Goal: Task Accomplishment & Management: Use online tool/utility

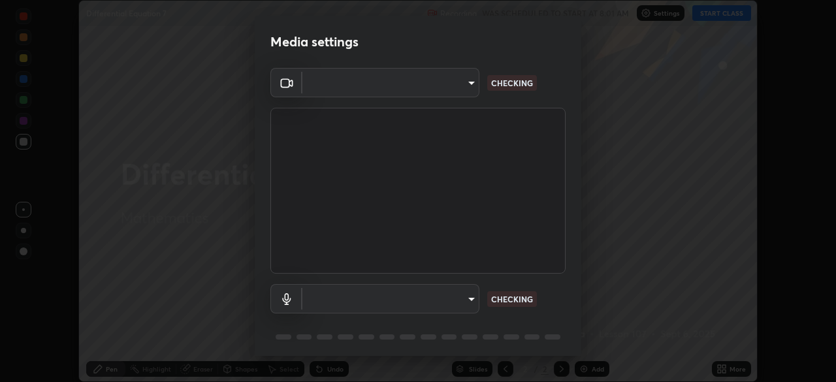
scroll to position [382, 836]
type input "5a3b26b24554f8cf6e797ef24758c72d9ac35fc194b839c1ab14931f8614fd13"
type input "a2845f27f241d78e81142a5bcad2dd0661d1231b7acccdda9ee201247719edf7"
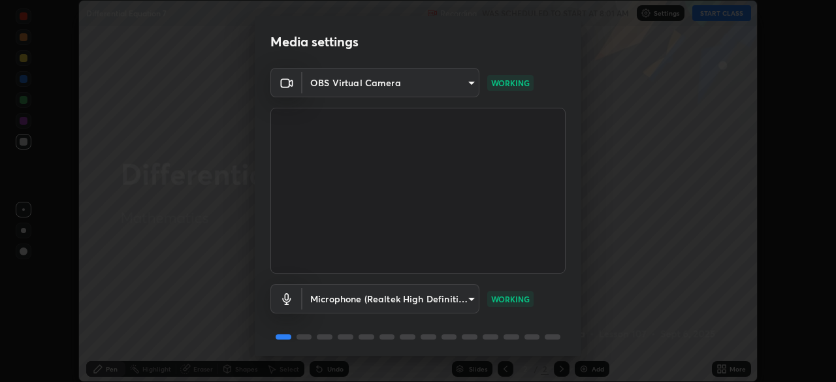
scroll to position [46, 0]
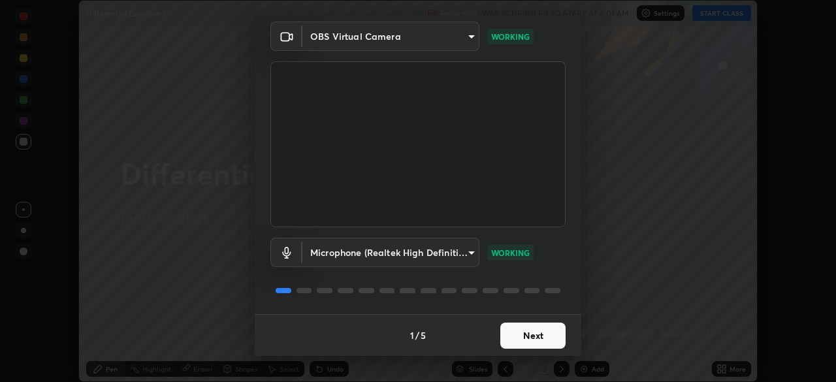
click at [517, 332] on button "Next" at bounding box center [532, 336] width 65 height 26
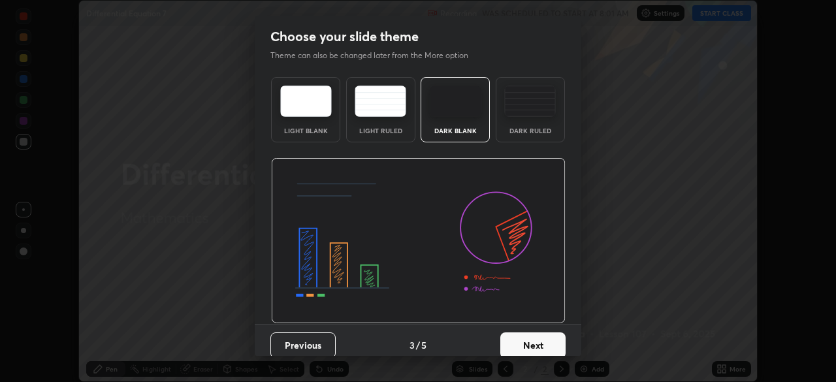
click at [526, 338] on button "Next" at bounding box center [532, 345] width 65 height 26
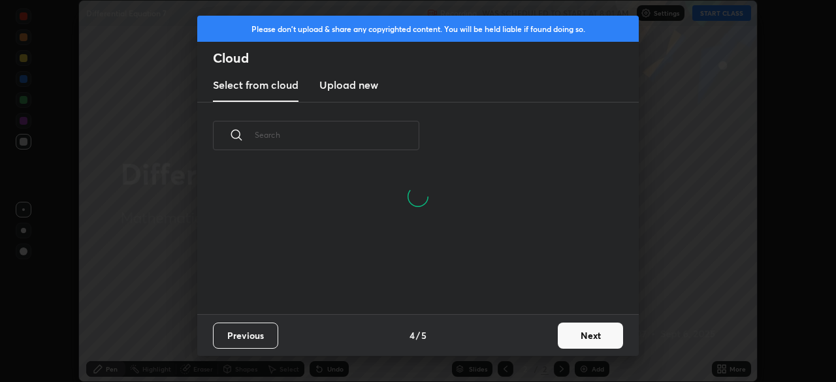
click at [585, 338] on button "Next" at bounding box center [590, 336] width 65 height 26
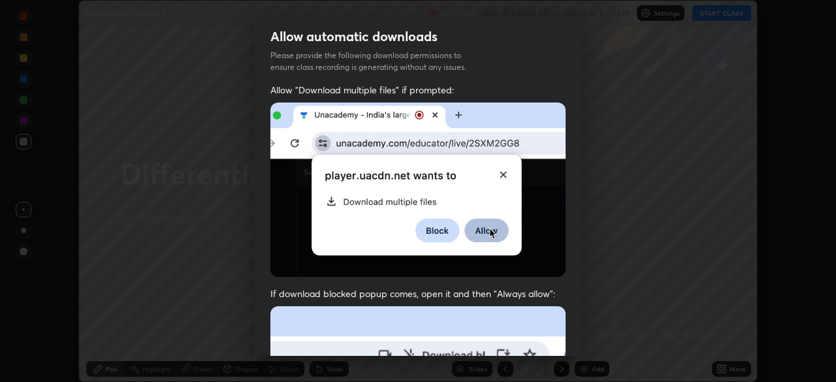
click at [591, 341] on div "Allow automatic downloads Please provide the following download permissions to …" at bounding box center [418, 191] width 836 height 382
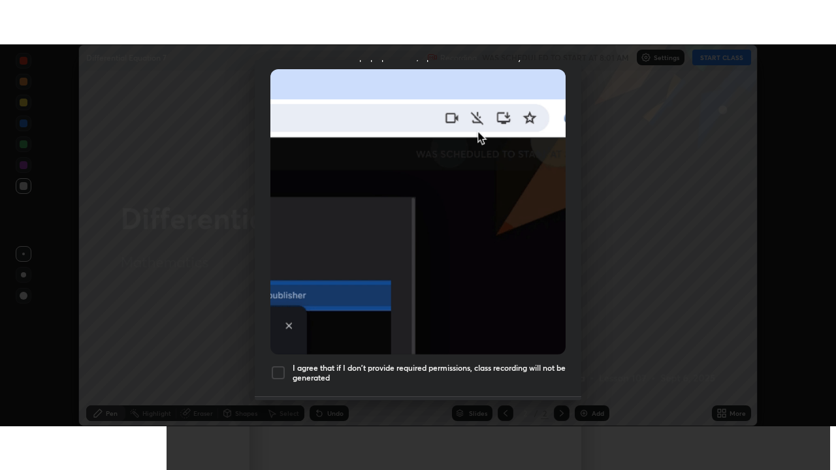
scroll to position [313, 0]
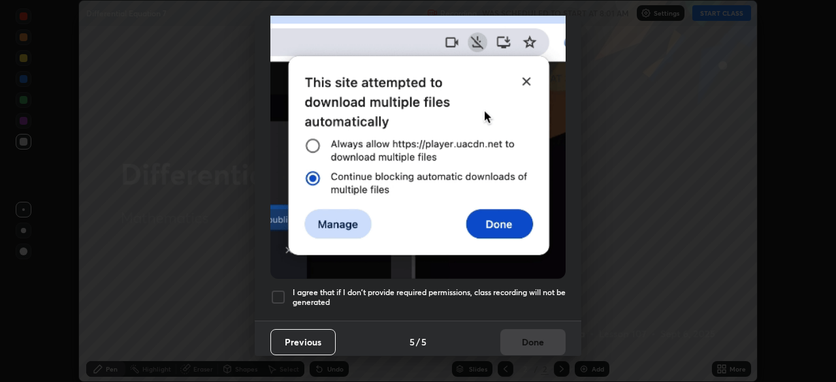
click at [277, 289] on div at bounding box center [278, 297] width 16 height 16
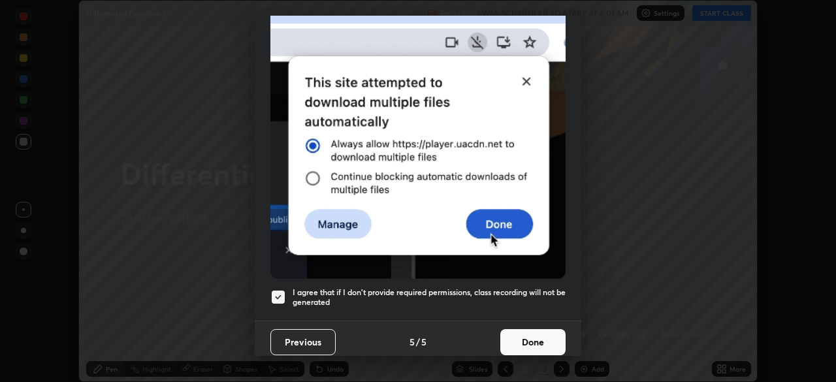
click at [535, 329] on button "Done" at bounding box center [532, 342] width 65 height 26
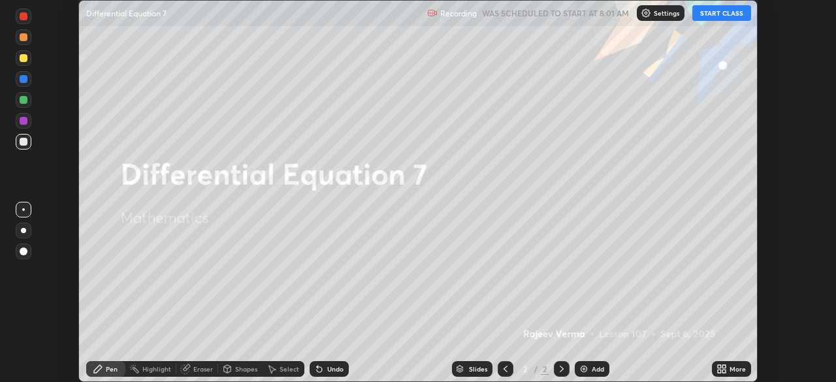
click at [734, 11] on button "START CLASS" at bounding box center [721, 13] width 59 height 16
click at [723, 366] on icon at bounding box center [723, 366] width 3 height 3
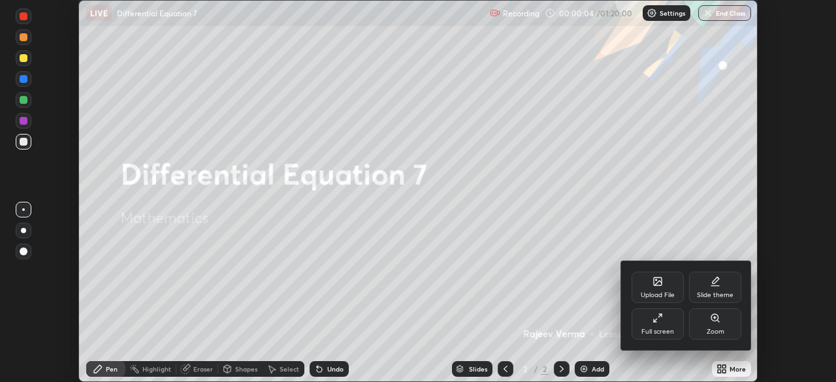
click at [661, 329] on div "Full screen" at bounding box center [657, 331] width 33 height 7
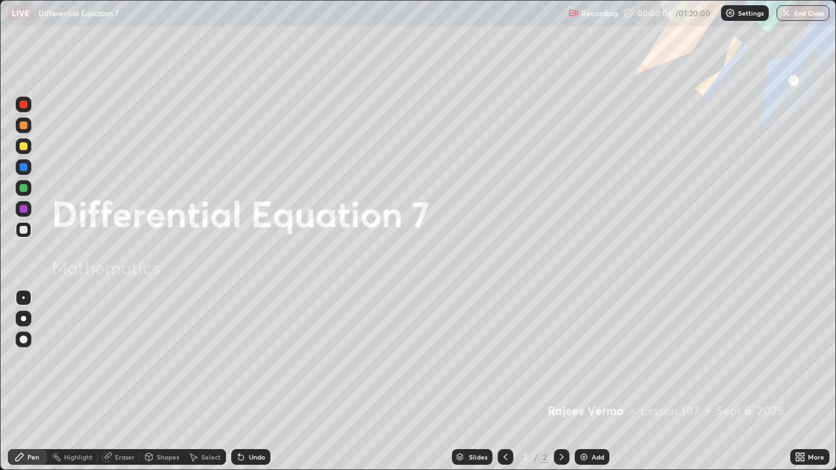
scroll to position [470, 836]
click at [586, 381] on img at bounding box center [583, 457] width 10 height 10
click at [584, 381] on img at bounding box center [583, 457] width 10 height 10
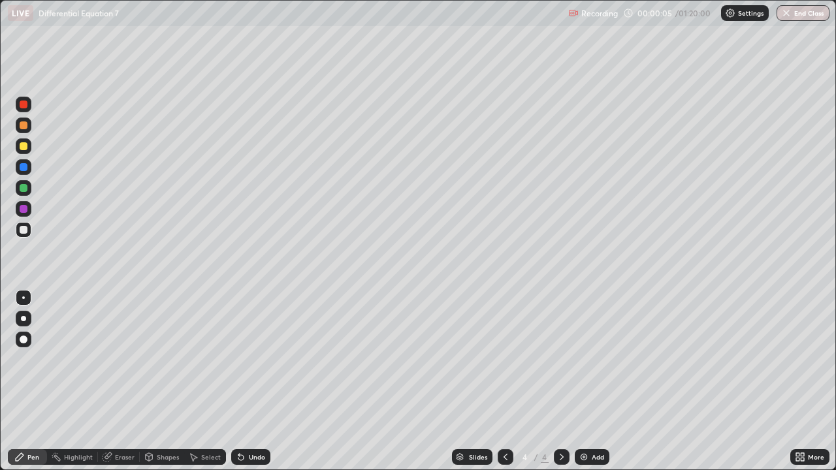
click at [584, 381] on img at bounding box center [583, 457] width 10 height 10
click at [586, 381] on img at bounding box center [583, 457] width 10 height 10
click at [588, 381] on img at bounding box center [583, 457] width 10 height 10
click at [587, 381] on img at bounding box center [583, 457] width 10 height 10
click at [588, 381] on div "Add" at bounding box center [592, 457] width 35 height 16
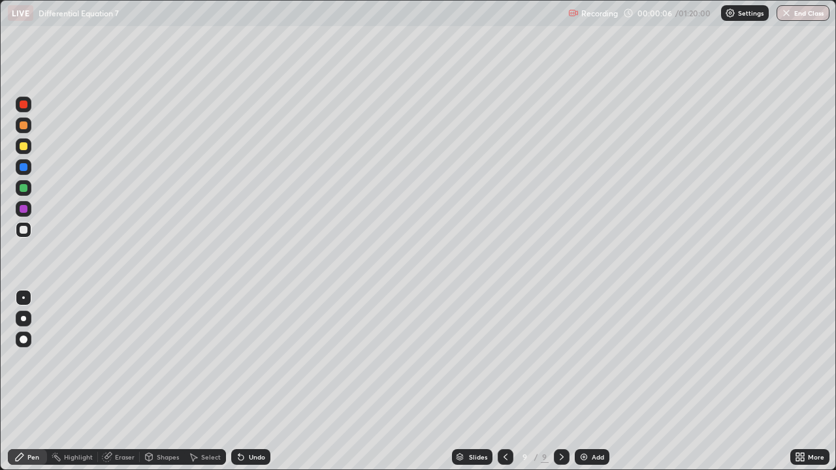
click at [587, 381] on img at bounding box center [583, 457] width 10 height 10
click at [584, 381] on img at bounding box center [583, 457] width 10 height 10
click at [504, 381] on icon at bounding box center [505, 457] width 10 height 10
click at [501, 381] on icon at bounding box center [505, 457] width 10 height 10
click at [504, 381] on icon at bounding box center [505, 457] width 10 height 10
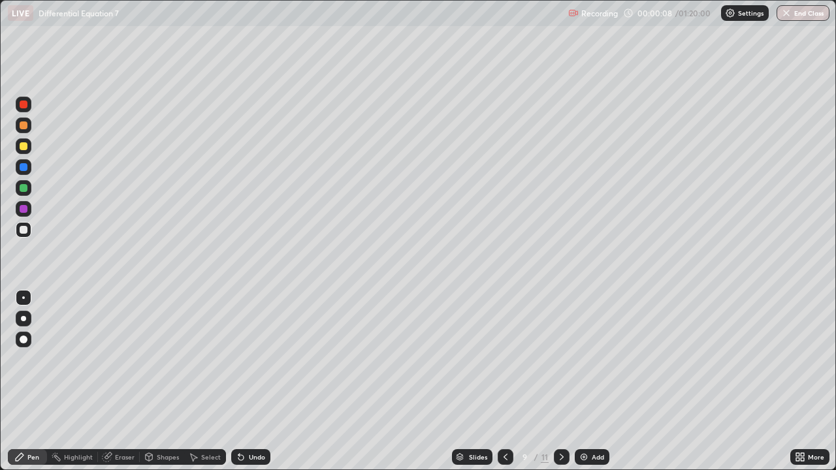
click at [503, 381] on icon at bounding box center [505, 457] width 10 height 10
click at [504, 381] on icon at bounding box center [505, 457] width 10 height 10
click at [497, 381] on div at bounding box center [505, 457] width 16 height 16
click at [503, 381] on icon at bounding box center [505, 457] width 10 height 10
click at [505, 381] on icon at bounding box center [505, 457] width 10 height 10
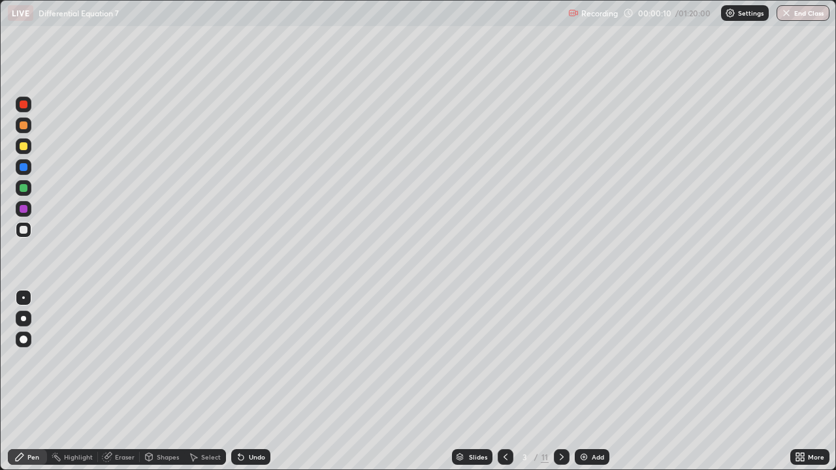
click at [506, 381] on icon at bounding box center [505, 457] width 10 height 10
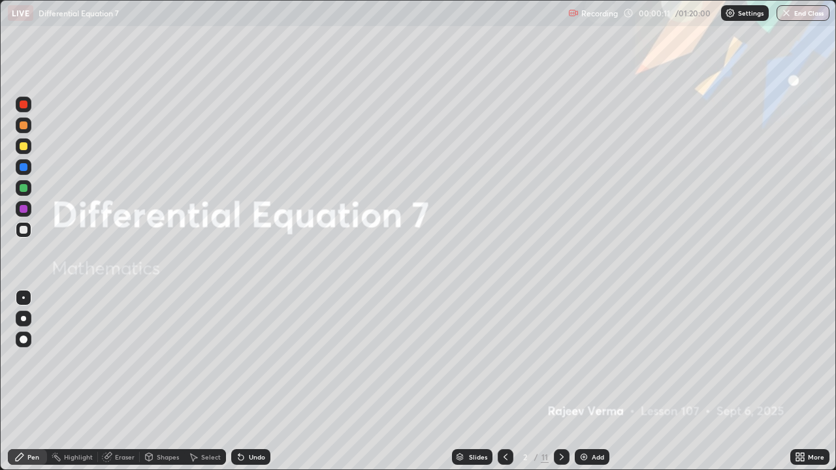
click at [561, 381] on icon at bounding box center [561, 457] width 10 height 10
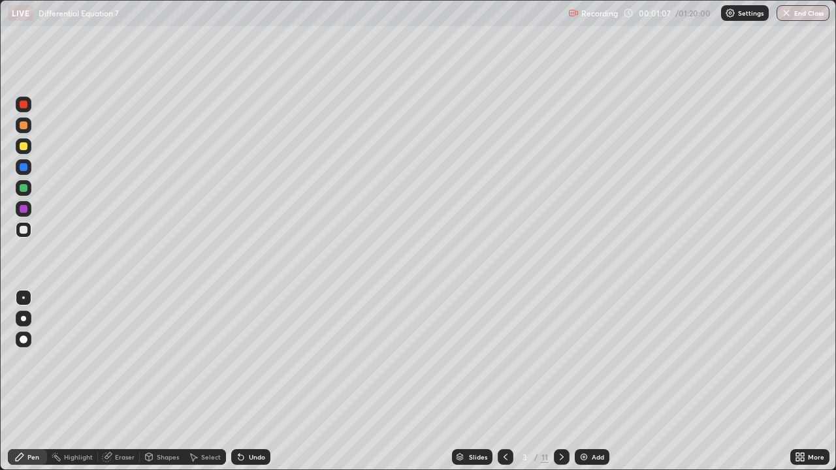
click at [25, 148] on div at bounding box center [24, 146] width 8 height 8
click at [24, 127] on div at bounding box center [24, 125] width 8 height 8
click at [25, 191] on div at bounding box center [24, 188] width 8 height 8
click at [161, 381] on div "Shapes" at bounding box center [168, 457] width 22 height 7
click at [113, 381] on div "Eraser" at bounding box center [119, 457] width 42 height 16
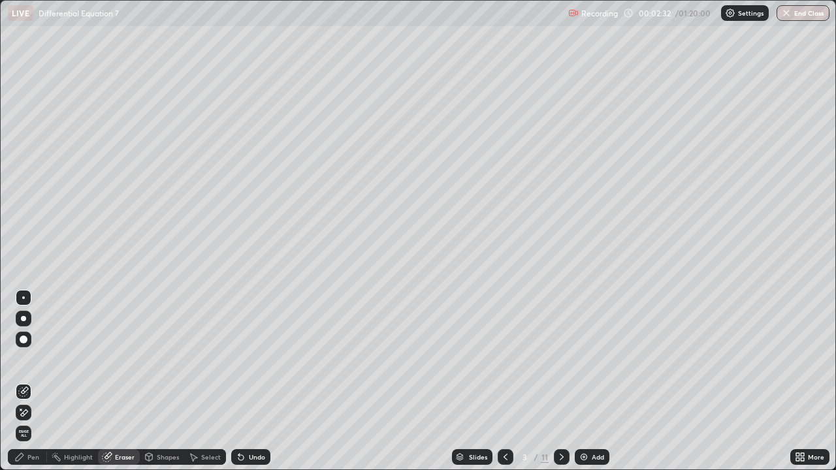
click at [33, 381] on div "Pen" at bounding box center [33, 457] width 12 height 7
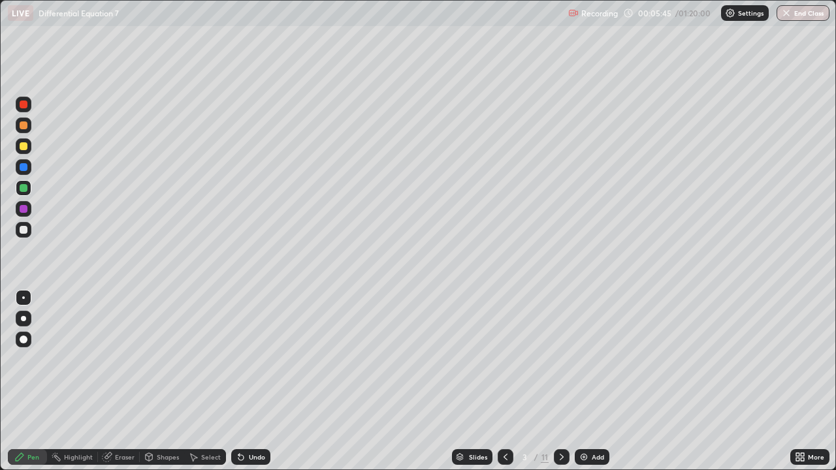
click at [560, 381] on icon at bounding box center [561, 457] width 10 height 10
click at [26, 148] on div at bounding box center [24, 146] width 8 height 8
click at [25, 124] on div at bounding box center [24, 125] width 8 height 8
click at [249, 381] on div "Undo" at bounding box center [257, 457] width 16 height 7
click at [249, 381] on div "Undo" at bounding box center [250, 457] width 39 height 16
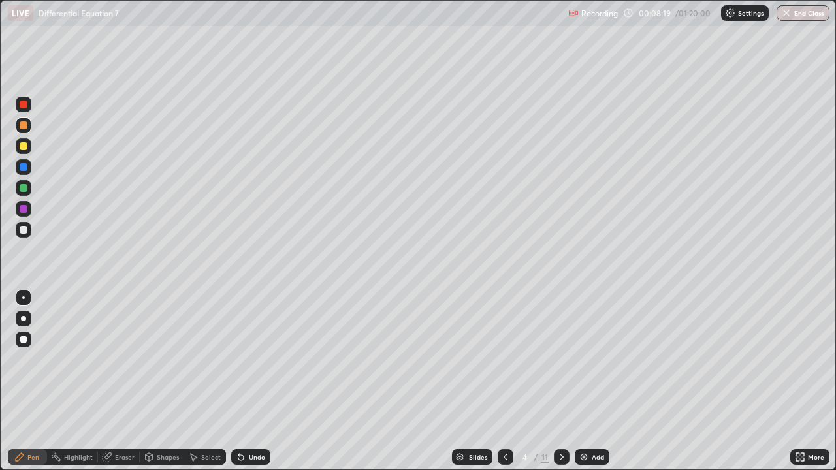
click at [246, 381] on div "Undo" at bounding box center [250, 457] width 39 height 16
click at [249, 381] on div "Undo" at bounding box center [257, 457] width 16 height 7
click at [260, 381] on div "Undo" at bounding box center [257, 457] width 16 height 7
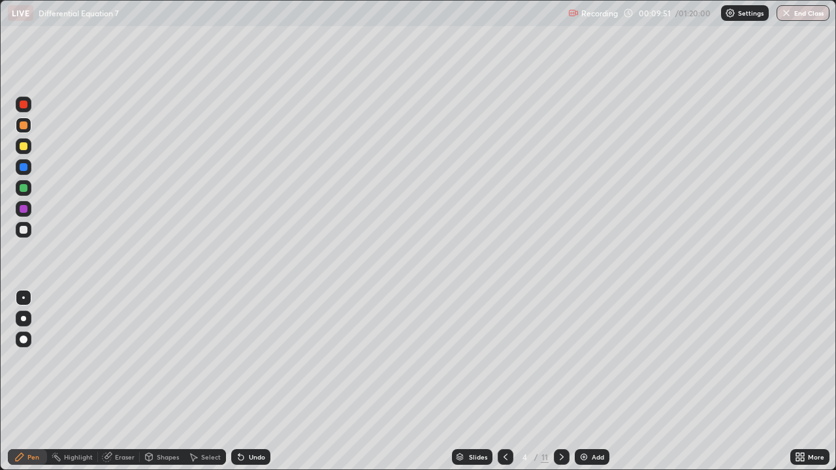
click at [260, 381] on div "Undo" at bounding box center [250, 457] width 39 height 16
click at [262, 381] on div "Undo" at bounding box center [257, 457] width 16 height 7
click at [554, 381] on div at bounding box center [562, 457] width 16 height 16
click at [24, 228] on div at bounding box center [24, 230] width 8 height 8
click at [256, 381] on div "Undo" at bounding box center [250, 457] width 39 height 16
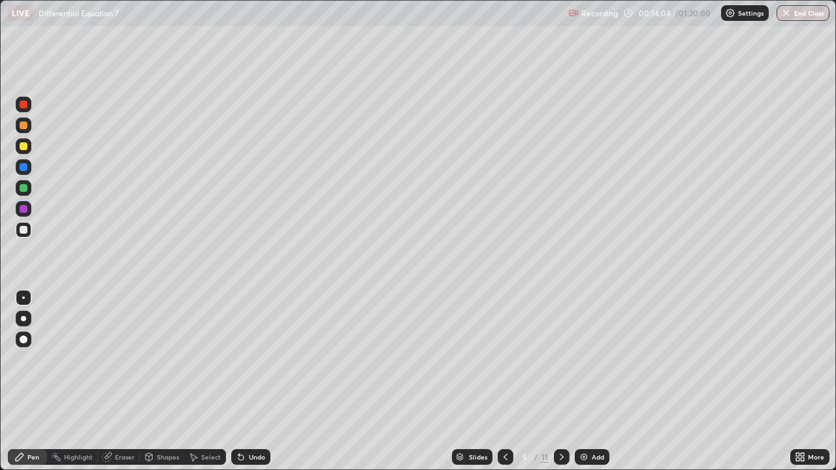
click at [260, 381] on div "Undo" at bounding box center [257, 457] width 16 height 7
click at [262, 381] on div "Undo" at bounding box center [250, 457] width 39 height 16
click at [263, 381] on div "Undo" at bounding box center [250, 457] width 39 height 16
click at [264, 381] on div "Undo" at bounding box center [250, 457] width 39 height 16
click at [257, 381] on div "Undo" at bounding box center [250, 457] width 39 height 16
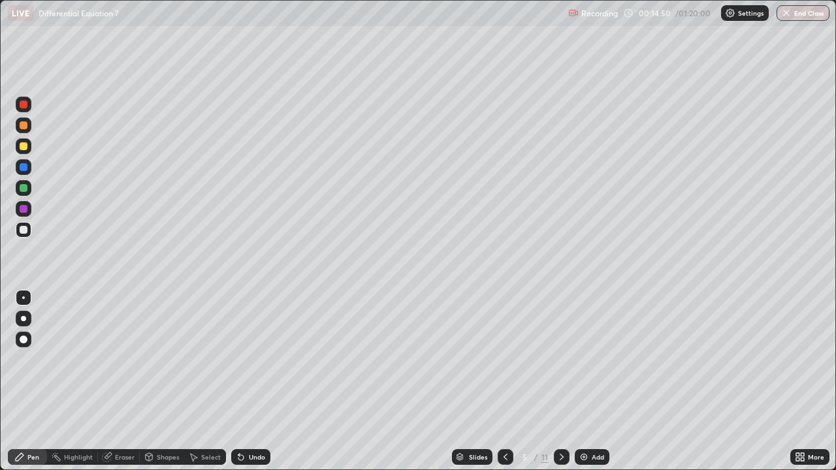
click at [253, 381] on div "Undo" at bounding box center [257, 457] width 16 height 7
click at [252, 381] on div "Undo" at bounding box center [257, 457] width 16 height 7
click at [253, 381] on div "Undo" at bounding box center [257, 457] width 16 height 7
click at [255, 381] on div "Undo" at bounding box center [257, 457] width 16 height 7
click at [25, 144] on div at bounding box center [24, 146] width 8 height 8
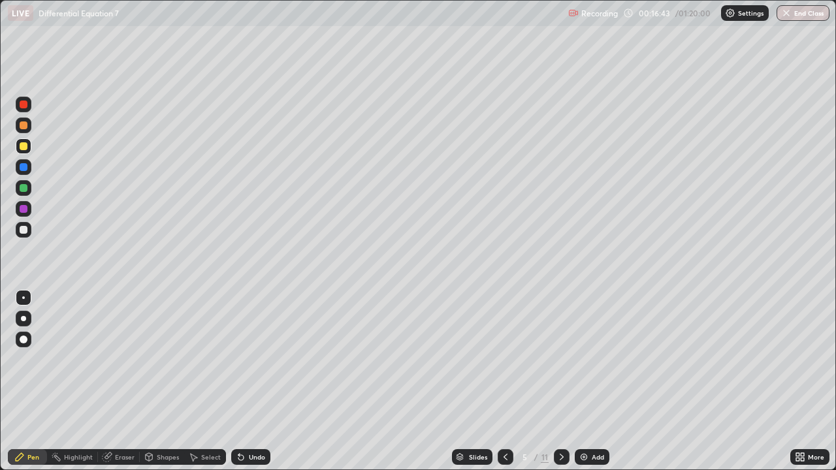
click at [503, 381] on icon at bounding box center [505, 457] width 10 height 10
click at [507, 381] on icon at bounding box center [505, 457] width 10 height 10
click at [556, 381] on icon at bounding box center [561, 457] width 10 height 10
click at [559, 381] on icon at bounding box center [561, 457] width 10 height 10
click at [29, 381] on div "Pen" at bounding box center [33, 457] width 12 height 7
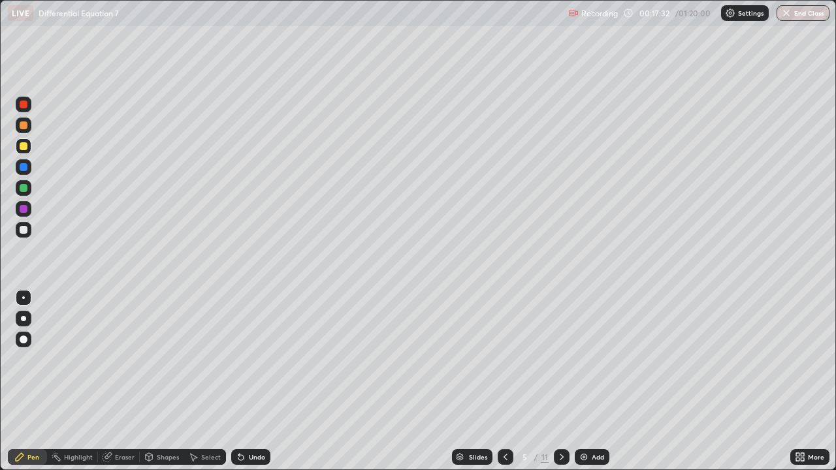
click at [28, 229] on div at bounding box center [24, 230] width 16 height 16
click at [23, 189] on div at bounding box center [24, 188] width 8 height 8
click at [25, 189] on div at bounding box center [24, 188] width 8 height 8
click at [255, 381] on div "Undo" at bounding box center [250, 457] width 39 height 16
click at [261, 381] on div "Undo" at bounding box center [257, 457] width 16 height 7
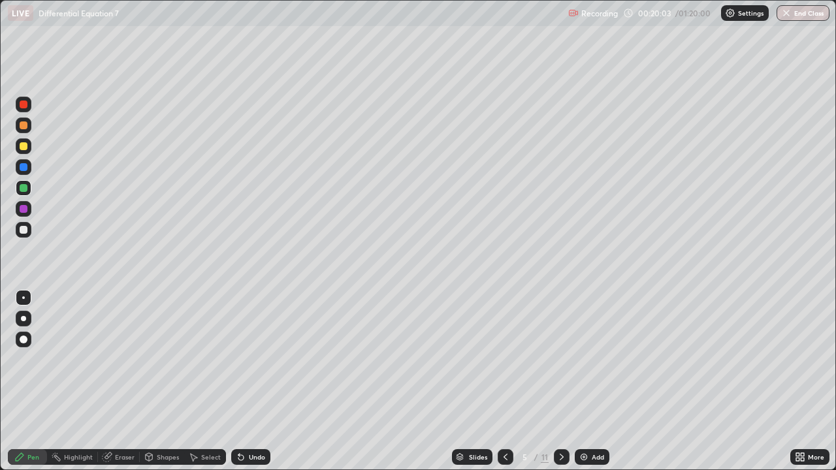
click at [238, 381] on icon at bounding box center [238, 454] width 1 height 1
click at [246, 381] on div "Undo" at bounding box center [250, 457] width 39 height 16
click at [125, 381] on div "Eraser" at bounding box center [125, 457] width 20 height 7
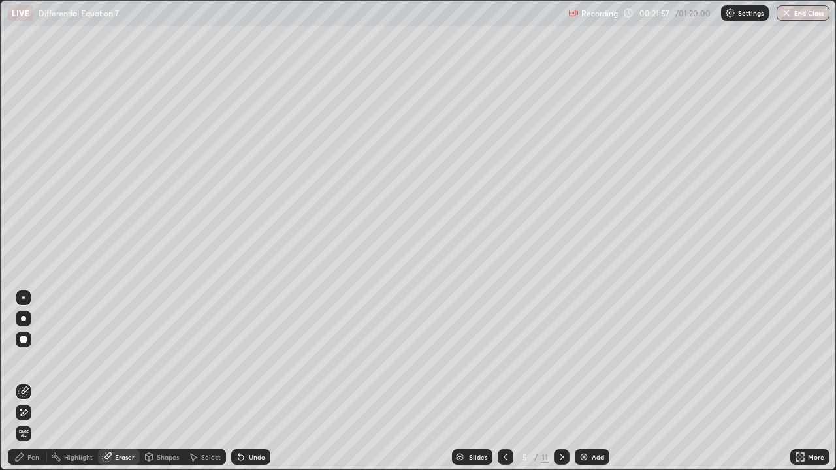
click at [31, 381] on div "Pen" at bounding box center [27, 457] width 39 height 16
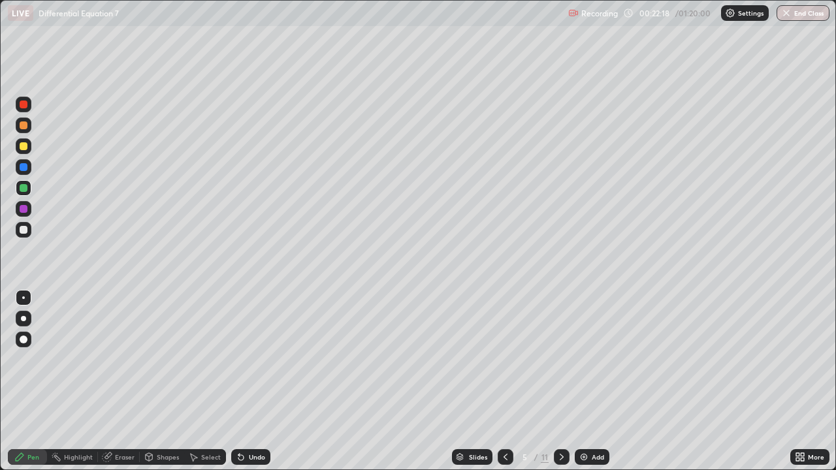
click at [24, 230] on div at bounding box center [24, 230] width 8 height 8
click at [251, 381] on div "Undo" at bounding box center [257, 457] width 16 height 7
click at [560, 381] on icon at bounding box center [561, 457] width 10 height 10
click at [24, 147] on div at bounding box center [24, 146] width 8 height 8
click at [24, 184] on div at bounding box center [24, 188] width 8 height 8
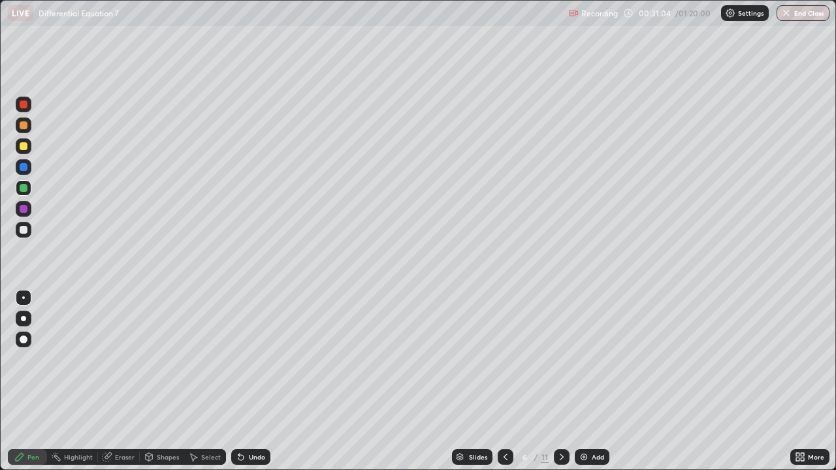
click at [255, 381] on div "Undo" at bounding box center [250, 457] width 39 height 16
click at [35, 381] on div "Pen" at bounding box center [33, 457] width 12 height 7
click at [24, 191] on div at bounding box center [24, 188] width 8 height 8
click at [24, 147] on div at bounding box center [24, 146] width 8 height 8
click at [26, 149] on div at bounding box center [24, 146] width 8 height 8
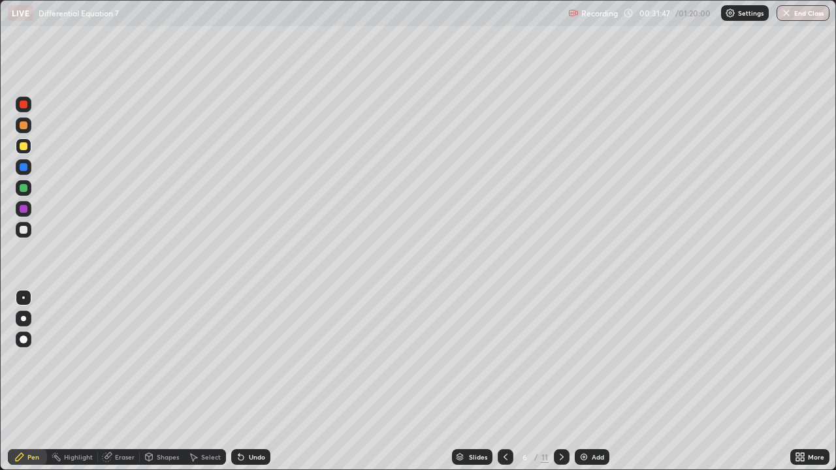
click at [249, 381] on div "Undo" at bounding box center [257, 457] width 16 height 7
click at [250, 381] on div "Undo" at bounding box center [257, 457] width 16 height 7
click at [249, 381] on div "Undo" at bounding box center [257, 457] width 16 height 7
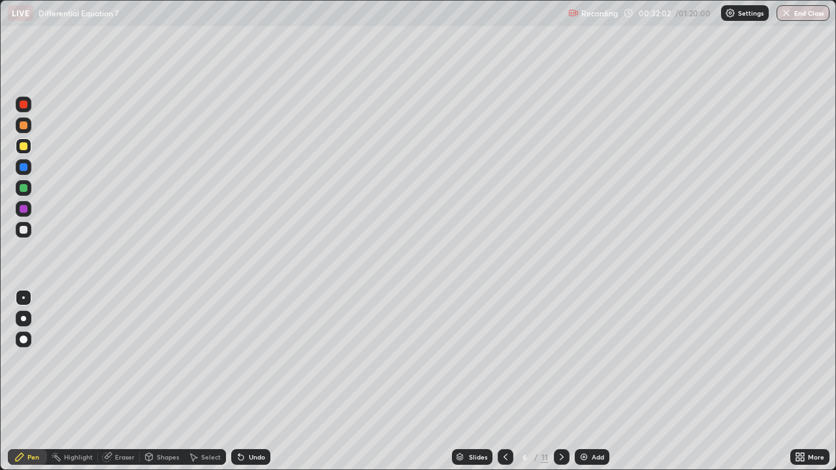
click at [249, 381] on div "Undo" at bounding box center [257, 457] width 16 height 7
click at [37, 381] on div "Pen" at bounding box center [33, 457] width 12 height 7
click at [253, 381] on div "Undo" at bounding box center [257, 457] width 16 height 7
click at [22, 185] on div at bounding box center [24, 188] width 8 height 8
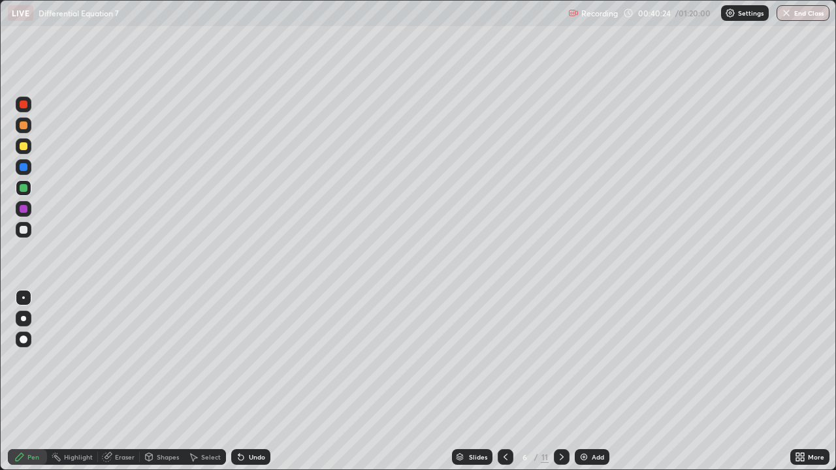
click at [560, 381] on icon at bounding box center [561, 457] width 10 height 10
click at [23, 148] on div at bounding box center [24, 146] width 8 height 8
click at [24, 228] on div at bounding box center [24, 230] width 8 height 8
click at [25, 230] on div at bounding box center [24, 230] width 8 height 8
click at [253, 381] on div "Undo" at bounding box center [257, 457] width 16 height 7
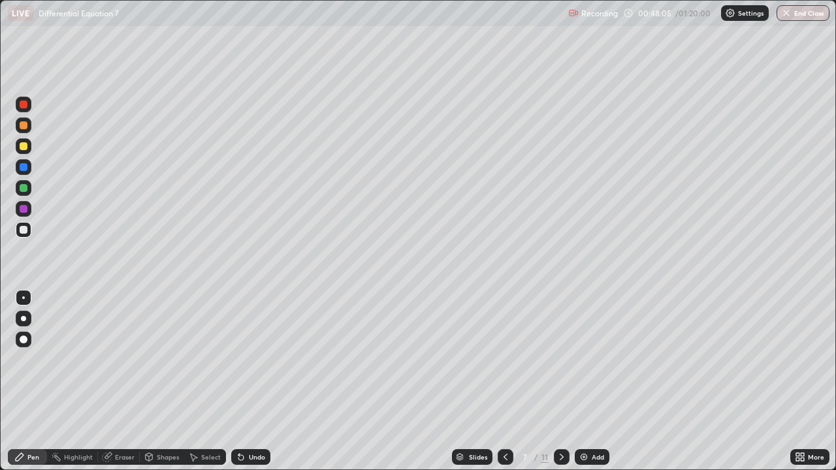
click at [256, 381] on div "Undo" at bounding box center [257, 457] width 16 height 7
click at [257, 381] on div "Undo" at bounding box center [257, 457] width 16 height 7
click at [254, 381] on div "Undo" at bounding box center [257, 457] width 16 height 7
click at [257, 381] on div "Undo" at bounding box center [257, 457] width 16 height 7
click at [566, 381] on div at bounding box center [562, 457] width 16 height 16
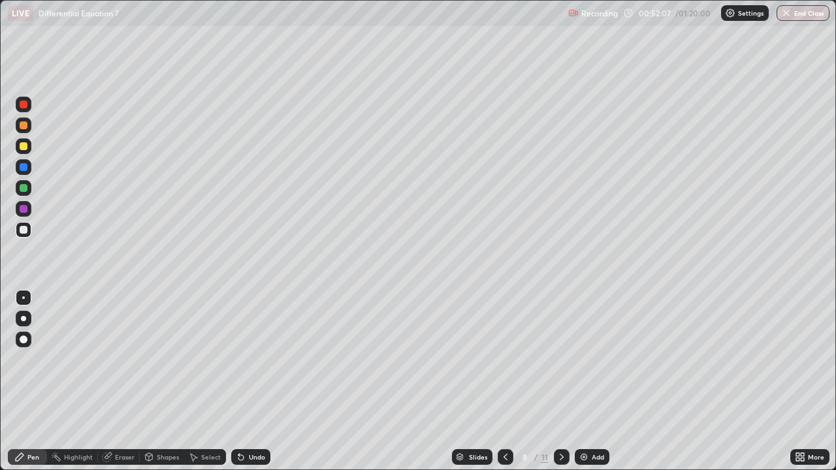
click at [27, 187] on div at bounding box center [24, 188] width 8 height 8
click at [26, 147] on div at bounding box center [24, 146] width 8 height 8
click at [26, 145] on div at bounding box center [24, 146] width 8 height 8
click at [37, 381] on div "Pen" at bounding box center [33, 457] width 12 height 7
click at [112, 381] on icon at bounding box center [107, 457] width 10 height 10
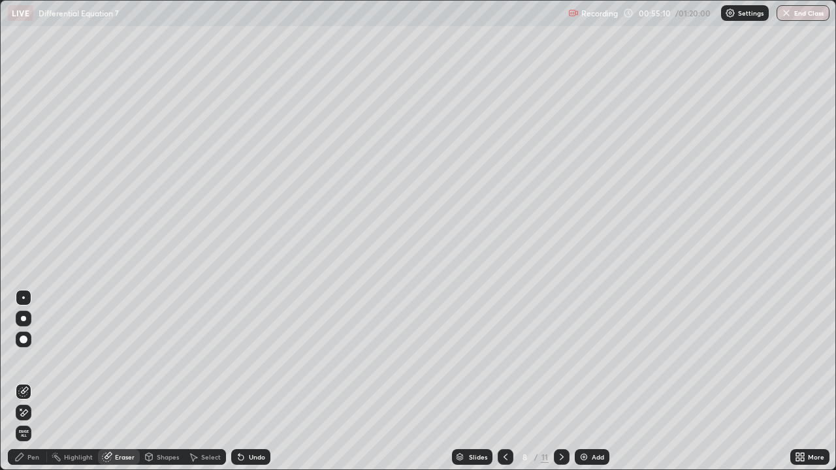
click at [23, 381] on icon at bounding box center [23, 412] width 10 height 11
click at [112, 381] on div "Eraser" at bounding box center [119, 457] width 42 height 16
click at [21, 381] on icon at bounding box center [20, 409] width 1 height 1
click at [34, 381] on div "Pen" at bounding box center [33, 457] width 12 height 7
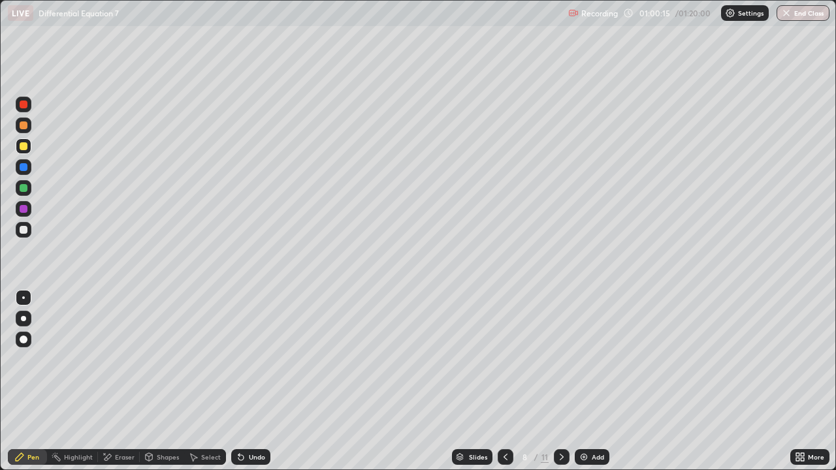
click at [36, 381] on div "Pen" at bounding box center [33, 457] width 12 height 7
click at [27, 190] on div at bounding box center [24, 188] width 8 height 8
click at [249, 381] on div "Undo" at bounding box center [257, 457] width 16 height 7
click at [251, 381] on div "Undo" at bounding box center [257, 457] width 16 height 7
click at [257, 381] on div "Undo" at bounding box center [257, 457] width 16 height 7
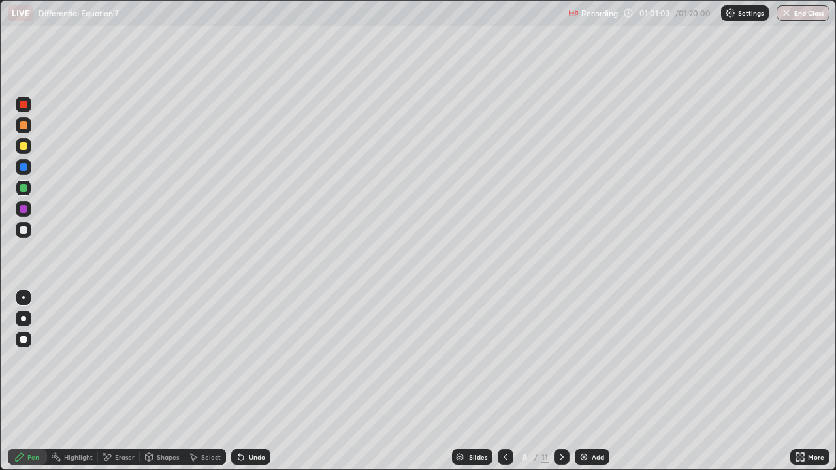
click at [255, 381] on div "Undo" at bounding box center [257, 457] width 16 height 7
click at [254, 381] on div "Undo" at bounding box center [257, 457] width 16 height 7
click at [249, 381] on div "Undo" at bounding box center [257, 457] width 16 height 7
click at [246, 381] on div "Undo" at bounding box center [250, 457] width 39 height 16
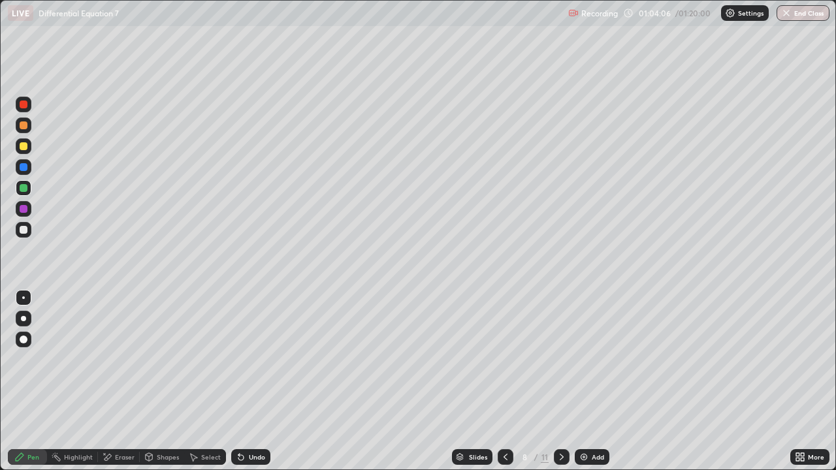
click at [22, 381] on icon at bounding box center [19, 457] width 10 height 10
click at [159, 381] on div "Shapes" at bounding box center [168, 457] width 22 height 7
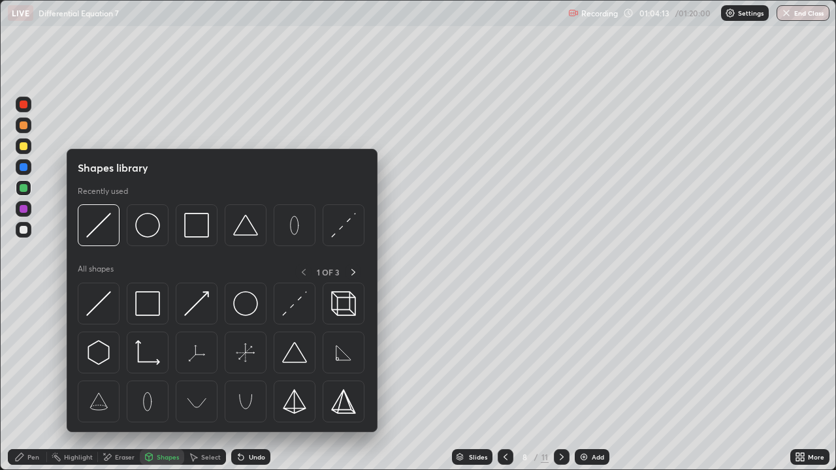
click at [26, 186] on div at bounding box center [24, 188] width 8 height 8
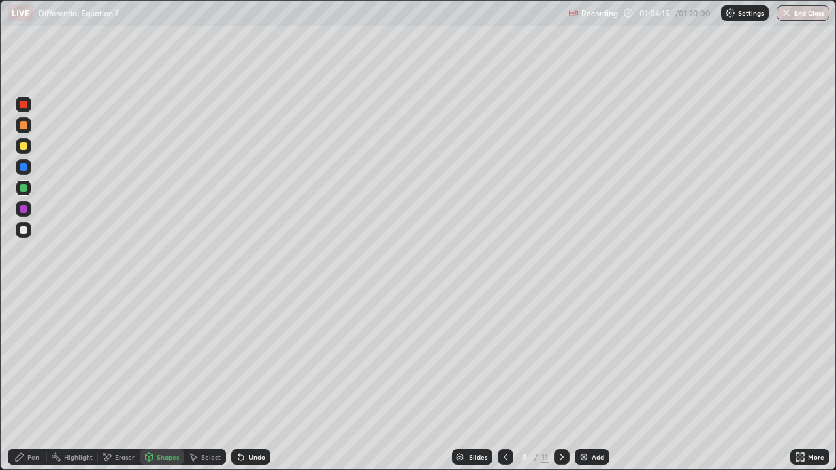
click at [24, 170] on div at bounding box center [24, 167] width 8 height 8
click at [23, 170] on div at bounding box center [24, 167] width 8 height 8
click at [34, 381] on div "Pen" at bounding box center [33, 457] width 12 height 7
click at [27, 235] on div at bounding box center [24, 230] width 16 height 16
click at [23, 183] on div at bounding box center [24, 188] width 16 height 16
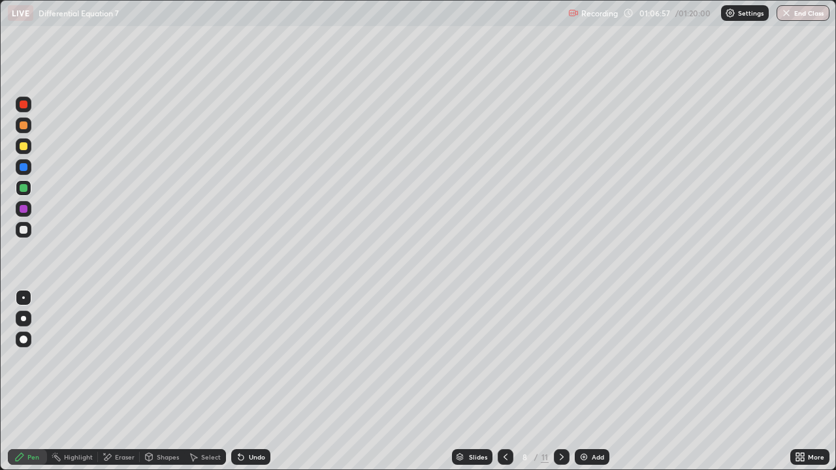
click at [22, 187] on div at bounding box center [24, 188] width 8 height 8
click at [24, 229] on div at bounding box center [24, 230] width 8 height 8
click at [25, 229] on div at bounding box center [24, 230] width 8 height 8
click at [110, 381] on icon at bounding box center [107, 457] width 10 height 11
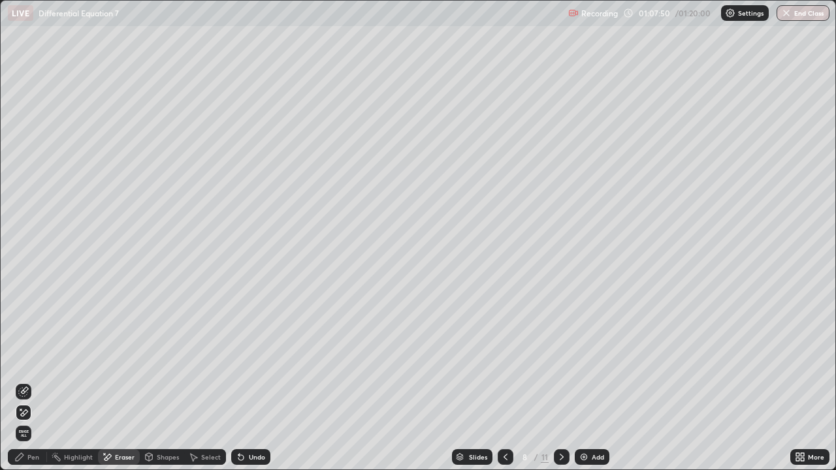
click at [24, 381] on icon at bounding box center [23, 412] width 10 height 11
click at [35, 381] on div "Pen" at bounding box center [33, 457] width 12 height 7
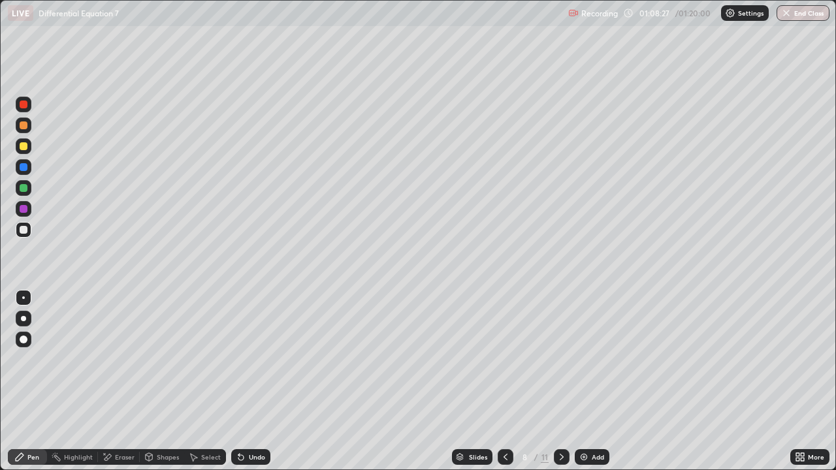
click at [25, 189] on div at bounding box center [24, 188] width 8 height 8
click at [33, 381] on div "Pen" at bounding box center [33, 457] width 12 height 7
click at [24, 230] on div at bounding box center [24, 230] width 8 height 8
click at [36, 381] on div "Pen" at bounding box center [27, 457] width 39 height 16
click at [32, 381] on div "Pen" at bounding box center [33, 457] width 12 height 7
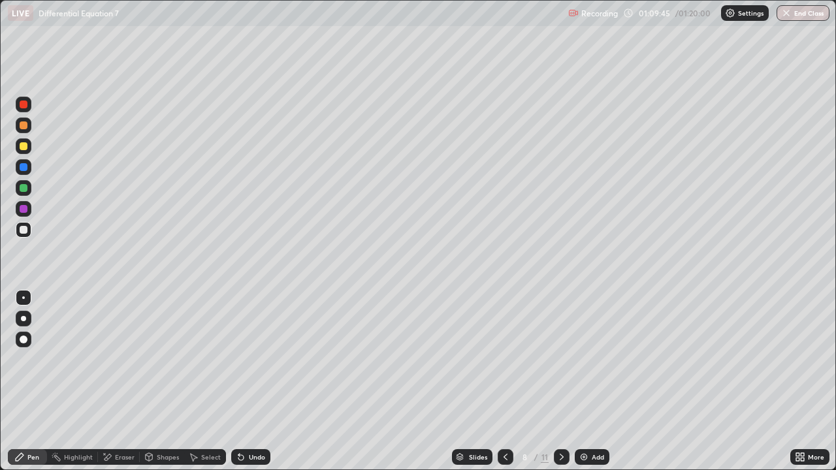
click at [22, 148] on div at bounding box center [24, 146] width 8 height 8
click at [29, 381] on div "Pen" at bounding box center [33, 457] width 12 height 7
click at [109, 381] on icon at bounding box center [107, 457] width 10 height 11
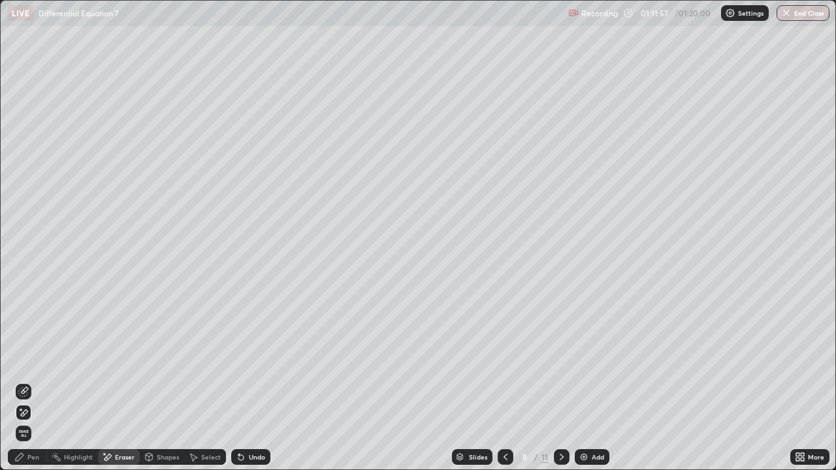
click at [37, 381] on div "Pen" at bounding box center [33, 457] width 12 height 7
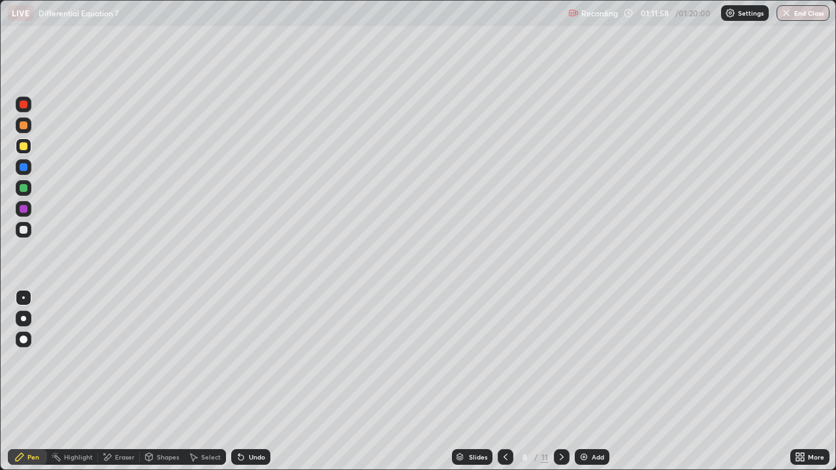
click at [24, 191] on div at bounding box center [24, 188] width 8 height 8
click at [249, 381] on div "Undo" at bounding box center [257, 457] width 16 height 7
click at [25, 150] on div at bounding box center [24, 146] width 8 height 8
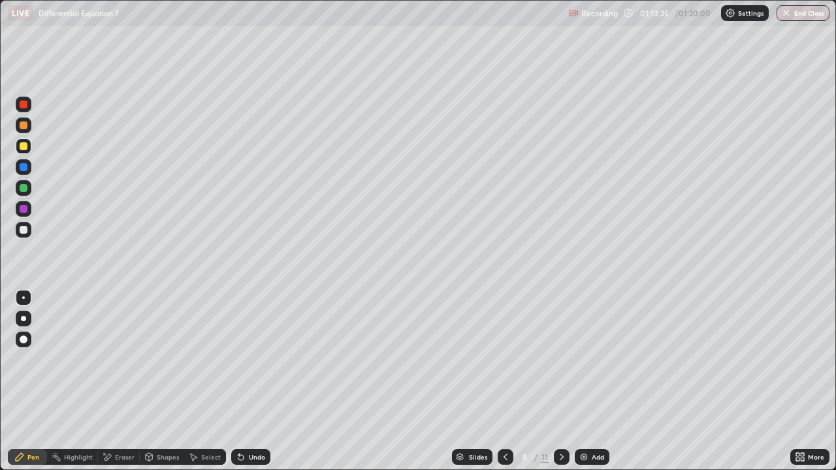
click at [32, 381] on div "Pen" at bounding box center [33, 457] width 12 height 7
click at [24, 185] on div at bounding box center [24, 188] width 8 height 8
click at [24, 230] on div at bounding box center [24, 230] width 8 height 8
click at [32, 381] on div "Pen" at bounding box center [33, 457] width 12 height 7
click at [24, 187] on div at bounding box center [24, 188] width 8 height 8
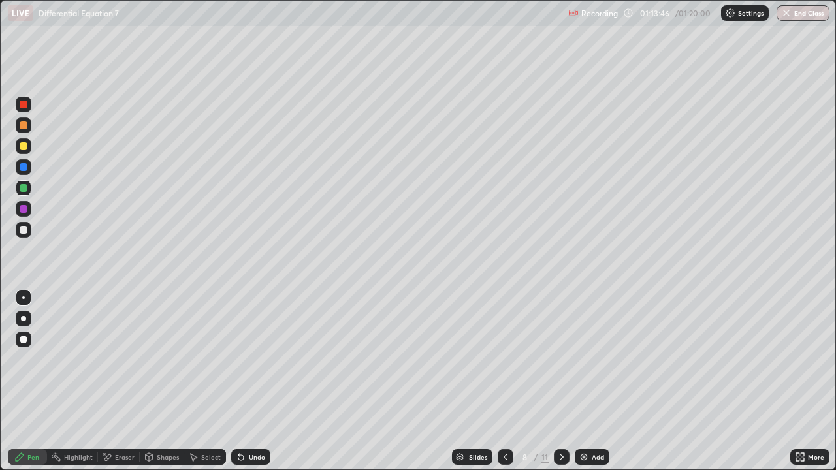
click at [28, 381] on div "Pen" at bounding box center [27, 457] width 39 height 16
click at [255, 381] on div "Undo" at bounding box center [257, 457] width 16 height 7
click at [121, 381] on div "Eraser" at bounding box center [125, 457] width 20 height 7
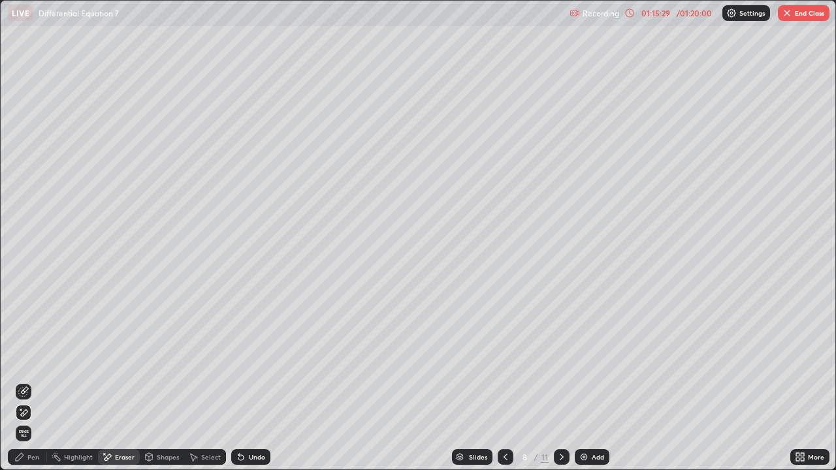
click at [38, 381] on div "Pen" at bounding box center [33, 457] width 12 height 7
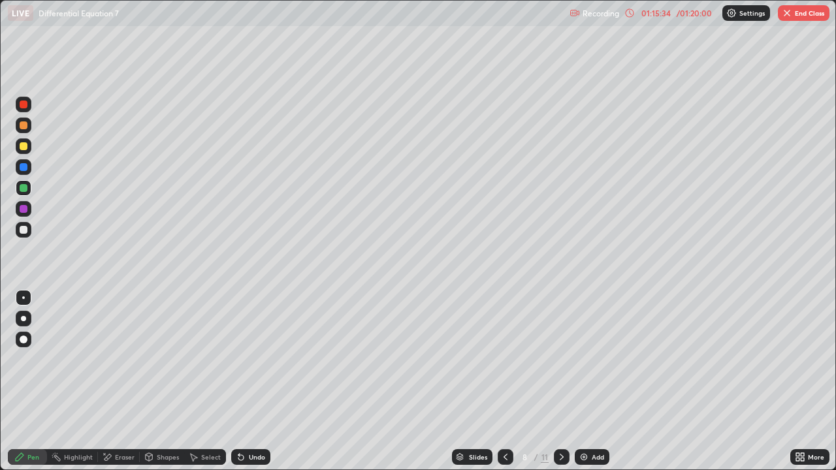
click at [23, 146] on div at bounding box center [24, 146] width 8 height 8
click at [24, 230] on div at bounding box center [24, 230] width 8 height 8
click at [256, 381] on div "Undo" at bounding box center [257, 457] width 16 height 7
click at [111, 381] on icon at bounding box center [107, 457] width 10 height 11
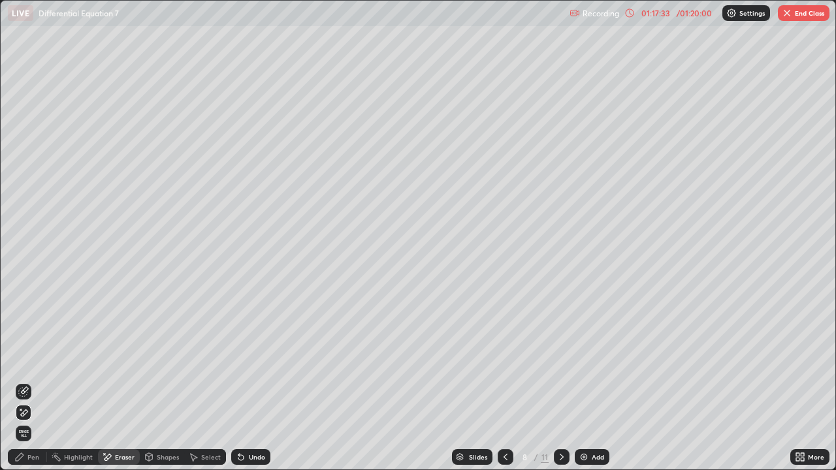
click at [32, 381] on div "Pen" at bounding box center [33, 457] width 12 height 7
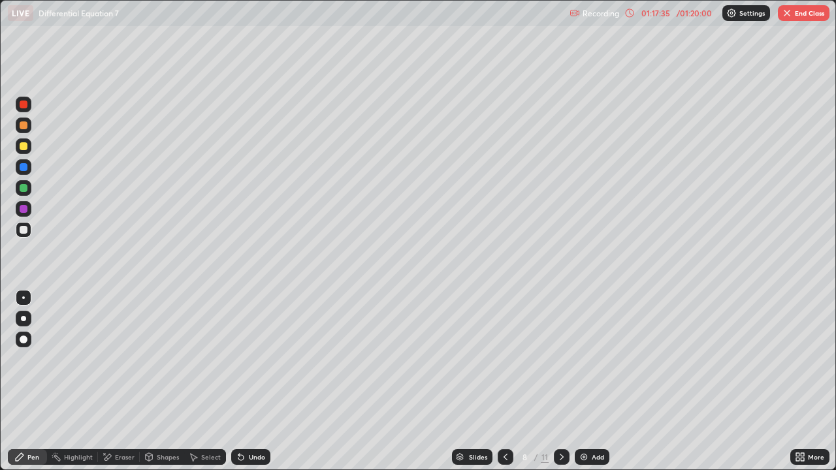
click at [22, 230] on div at bounding box center [24, 230] width 8 height 8
click at [809, 15] on button "End Class" at bounding box center [804, 13] width 52 height 16
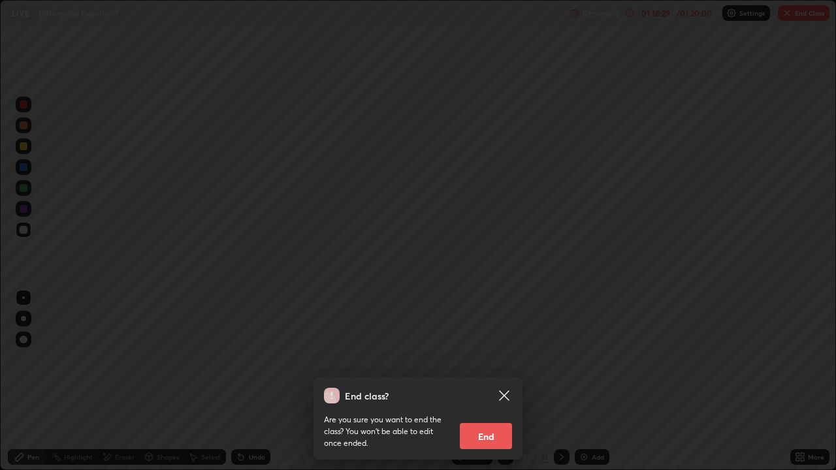
click at [497, 381] on button "End" at bounding box center [486, 436] width 52 height 26
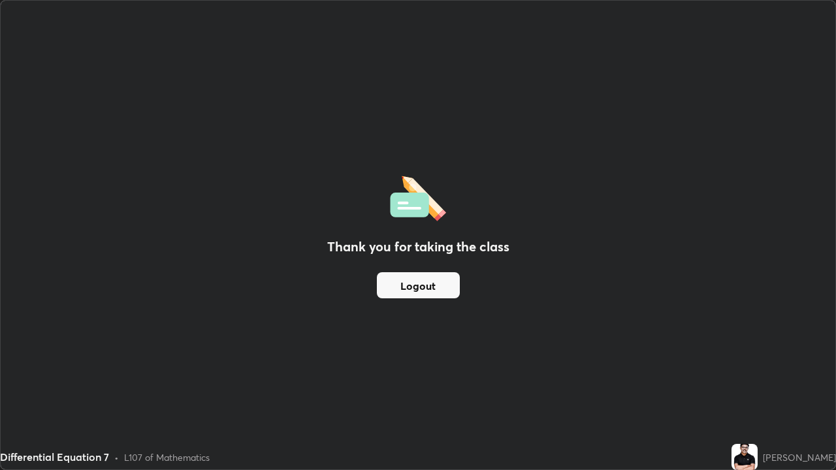
click at [407, 292] on button "Logout" at bounding box center [418, 285] width 83 height 26
click at [417, 291] on button "Logout" at bounding box center [418, 285] width 83 height 26
